Goal: Transaction & Acquisition: Purchase product/service

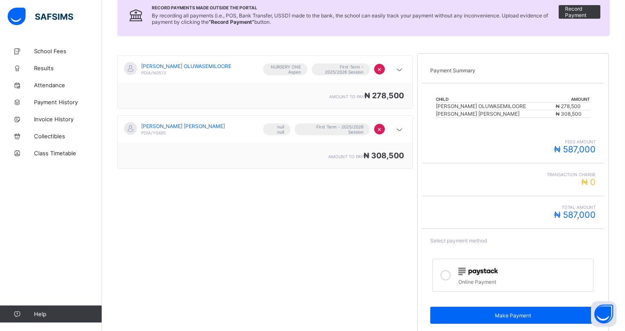
scroll to position [108, 0]
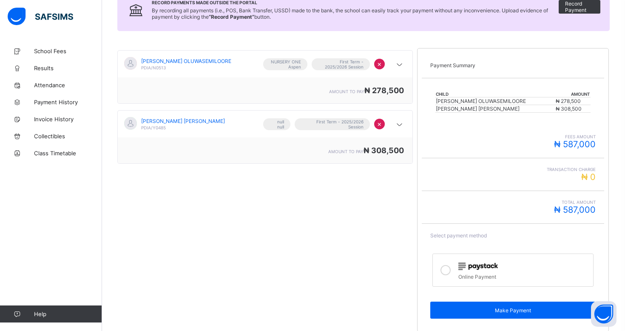
click at [445, 271] on icon at bounding box center [446, 270] width 10 height 10
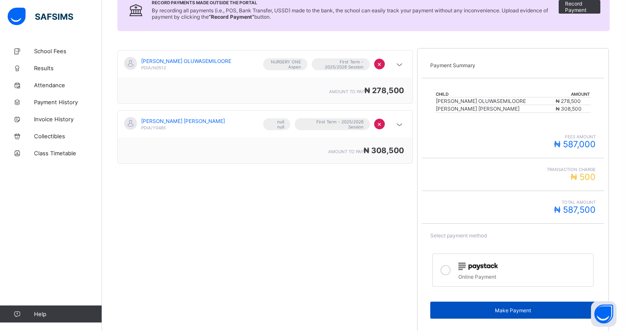
click at [506, 311] on span "Make Payment" at bounding box center [513, 310] width 153 height 6
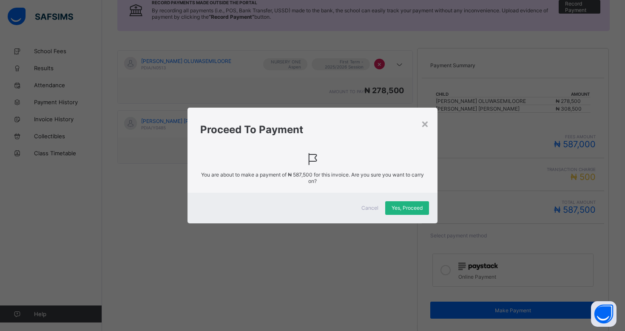
click at [410, 205] on span "Yes, Proceed" at bounding box center [407, 208] width 31 height 6
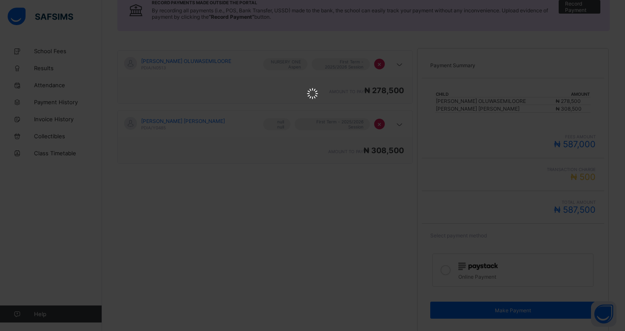
scroll to position [0, 0]
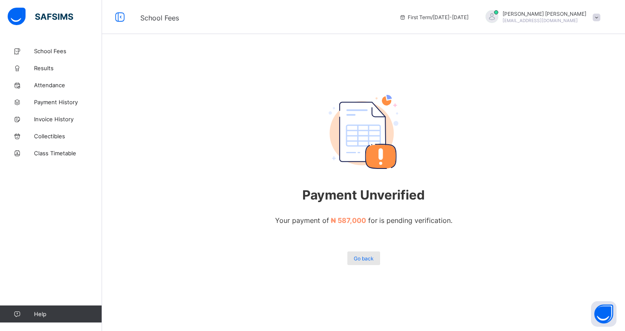
click at [363, 256] on span "Go back" at bounding box center [364, 258] width 20 height 6
